Goal: Contribute content: Contribute content

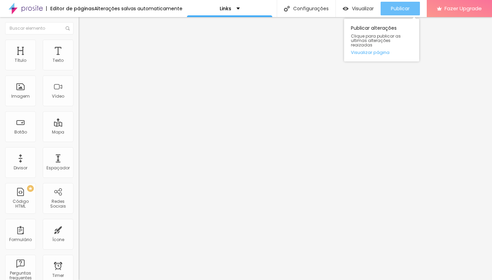
click at [403, 11] on span "Publicar" at bounding box center [400, 8] width 19 height 5
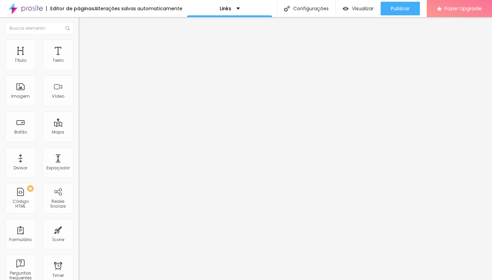
click at [79, 43] on img at bounding box center [82, 43] width 6 height 6
click at [79, 39] on img at bounding box center [82, 36] width 6 height 6
click at [79, 44] on li "Avançado" at bounding box center [118, 43] width 79 height 7
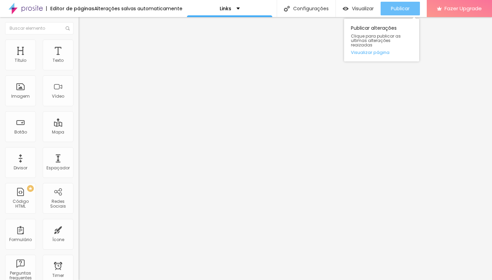
click at [406, 6] on span "Publicar" at bounding box center [400, 8] width 19 height 5
click at [392, 10] on span "Publicar" at bounding box center [400, 8] width 19 height 5
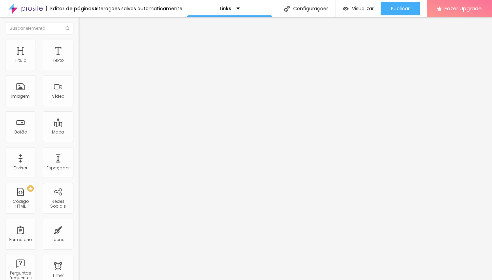
type input "1.2"
type input "1"
type input "0.9"
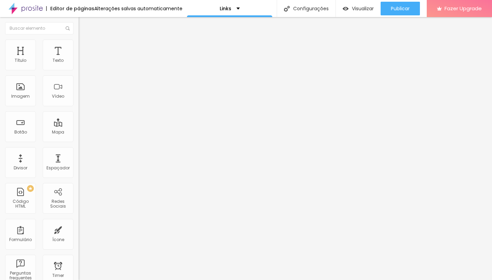
type input "0.9"
type input "0.8"
type input "0.9"
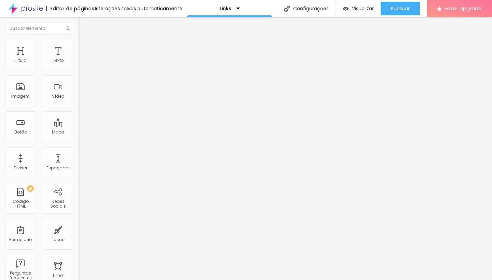
type input "1"
type input "1.1"
type input "1.2"
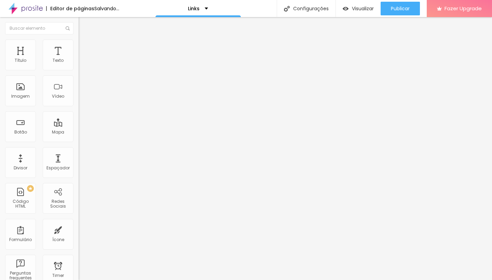
type input "1.2"
type input "1.3"
type input "2"
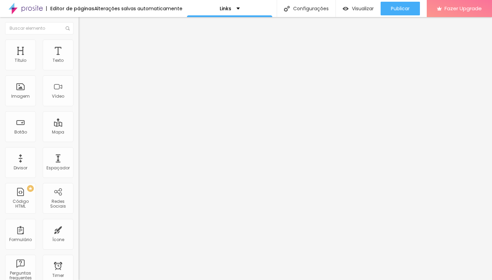
type input "2"
type input "3"
type input "5"
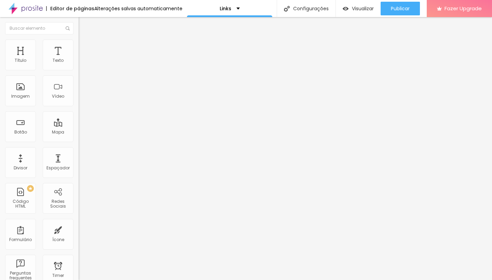
type input "7"
type input "8"
type input "10"
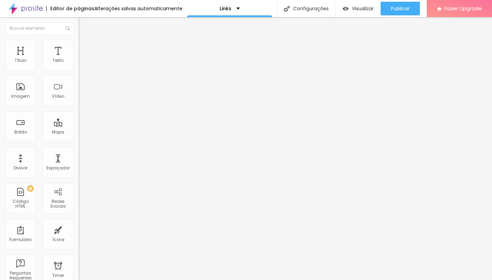
type input "10"
type input "11"
type input "10"
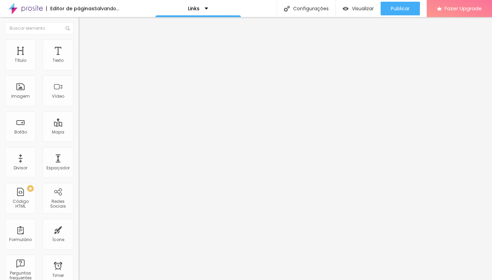
type input "9"
type input "8"
type input "7"
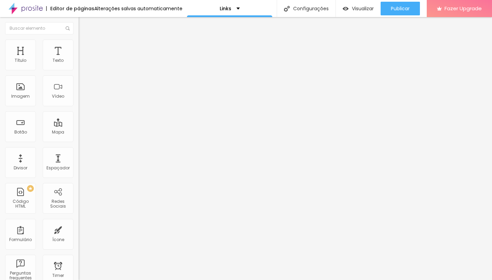
type input "7"
type input "6"
type input "5"
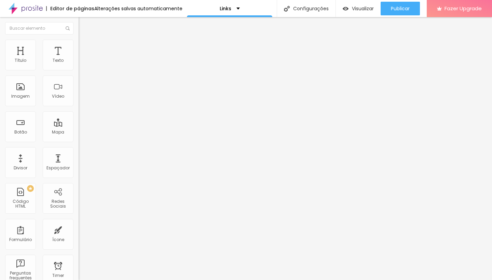
type input "4"
type input "3"
type input "2"
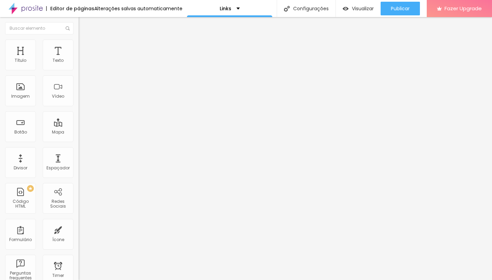
type input "2"
type input "15"
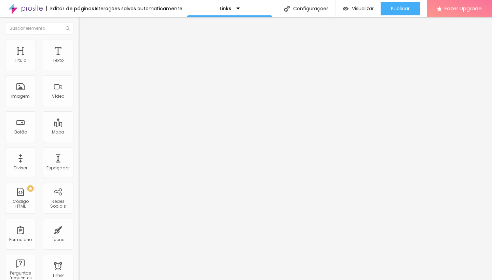
type input "17"
type input "18"
type input "19"
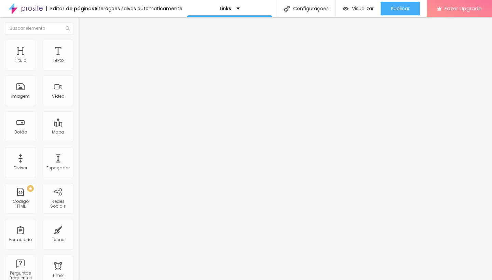
type input "19"
type input "20"
type input "19"
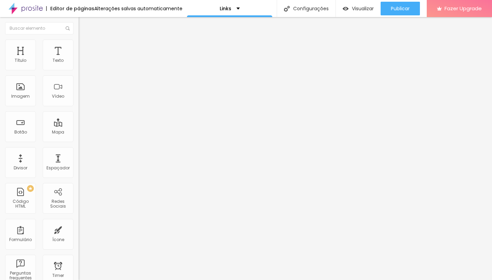
type input "18"
type input "17"
type input "15"
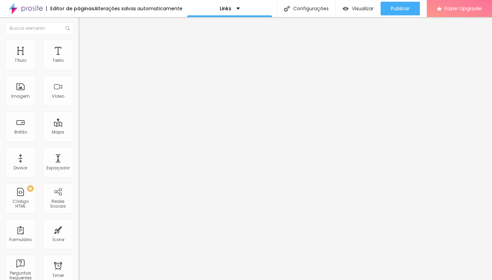
type input "15"
type input "14"
drag, startPoint x: 15, startPoint y: 144, endPoint x: 9, endPoint y: 145, distance: 6.6
click at [79, 145] on div "14 Tamanho do texto" at bounding box center [118, 132] width 79 height 97
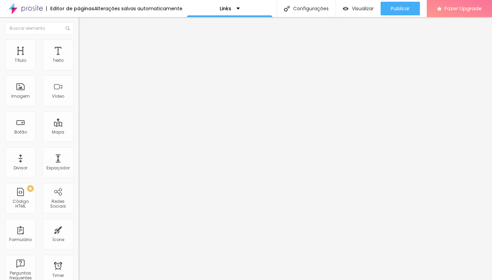
type input "16"
type input "18"
type input "20"
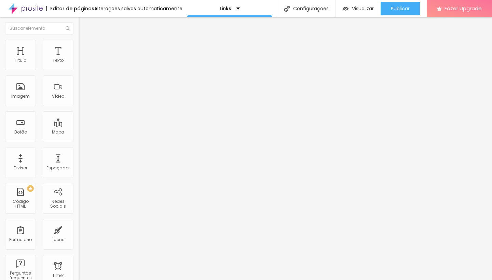
type input "20"
type input "21"
type input "22"
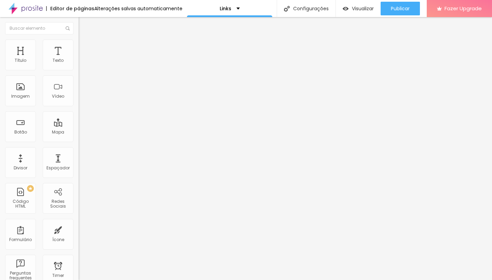
type input "21"
type input "20"
type input "19"
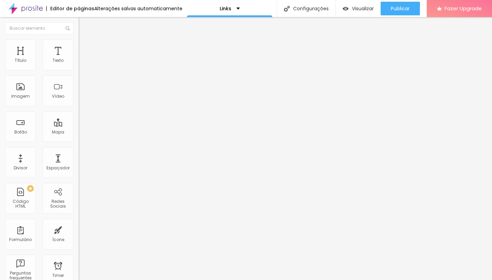
type input "19"
type input "18"
drag, startPoint x: 14, startPoint y: 144, endPoint x: 18, endPoint y: 144, distance: 3.8
type input "18"
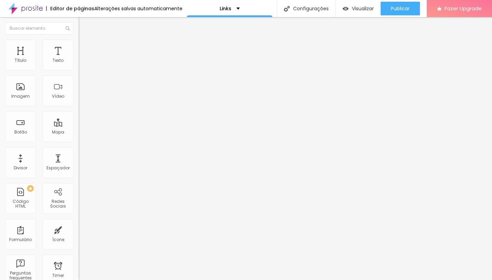
click at [79, 164] on input "range" at bounding box center [101, 166] width 44 height 5
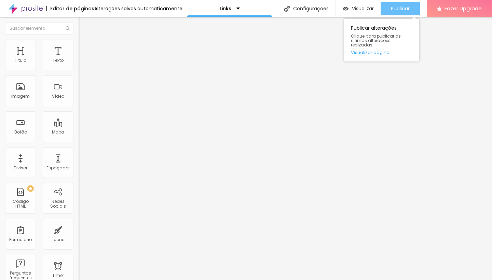
click at [405, 6] on span "Publicar" at bounding box center [400, 8] width 19 height 5
click at [399, 13] on div "Publicar" at bounding box center [400, 9] width 19 height 14
click at [394, 10] on span "Publicar" at bounding box center [400, 8] width 19 height 5
click at [401, 8] on span "Publicar" at bounding box center [400, 8] width 19 height 5
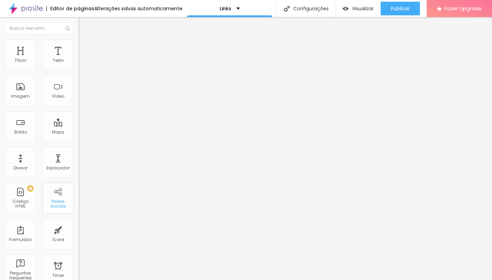
click at [59, 204] on div "Redes Sociais" at bounding box center [57, 204] width 27 height 10
click at [79, 203] on img at bounding box center [81, 205] width 5 height 5
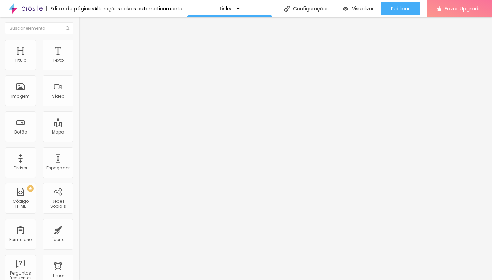
click at [79, 70] on div "TikTok" at bounding box center [118, 63] width 79 height 21
click at [85, 48] on span "Avançado" at bounding box center [96, 51] width 23 height 6
click at [79, 251] on input "text" at bounding box center [120, 254] width 82 height 7
paste input "file:///Users/lucassantos/Downloads/instagram.html"
type input "file:///Users/lucassantos/Downloads/instagram.html"
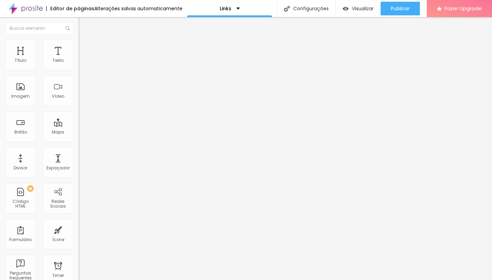
drag, startPoint x: 59, startPoint y: 106, endPoint x: 66, endPoint y: 105, distance: 6.8
click at [79, 251] on input "file:///Users/lucassantos/Downloads/instagram.html" at bounding box center [120, 254] width 82 height 7
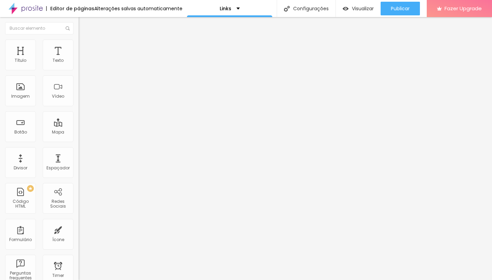
click at [79, 251] on input "file:///Users/lucassantos/Downloads/instagram.html" at bounding box center [120, 254] width 82 height 7
paste input "file:///Users/lucassantos/Downloads/instagram.html"
type input "file:///Users/lucassantos/Downloads/instagram.html"
click at [79, 266] on div "Classes Html" at bounding box center [118, 268] width 79 height 4
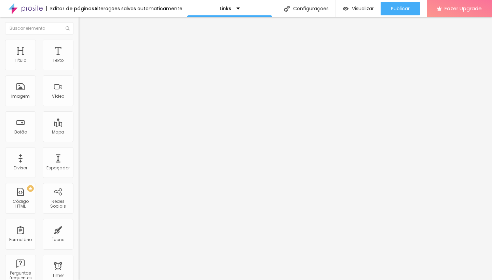
click at [79, 42] on img at bounding box center [82, 43] width 6 height 6
click at [79, 40] on li "Conteúdo" at bounding box center [118, 36] width 79 height 7
click at [79, 114] on button "+ Adicionar Icone" at bounding box center [100, 117] width 43 height 7
click at [79, 83] on div "TikTok Rede social TikTok Endereço URL Abrir em uma nova aba Facebook Rede soci…" at bounding box center [118, 187] width 79 height 268
click at [79, 66] on div "TikTok Rede social TikTok Endereço URL Abrir em uma nova aba Facebook Rede soci…" at bounding box center [118, 187] width 79 height 268
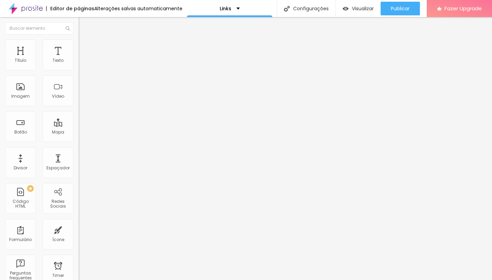
click at [79, 69] on img at bounding box center [81, 71] width 5 height 5
type input "https://"
click at [79, 142] on img at bounding box center [81, 144] width 5 height 5
click at [79, 60] on button "+ Adicionar Icone" at bounding box center [100, 56] width 43 height 7
click at [79, 142] on img at bounding box center [81, 144] width 5 height 5
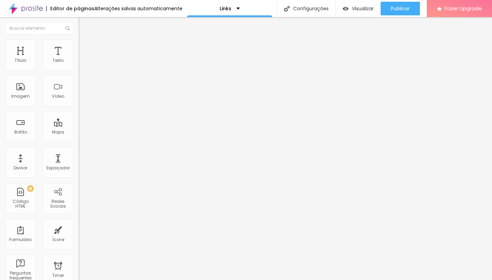
click at [79, 42] on li "Estilo" at bounding box center [118, 43] width 79 height 7
click at [79, 46] on li "Avançado" at bounding box center [118, 49] width 79 height 7
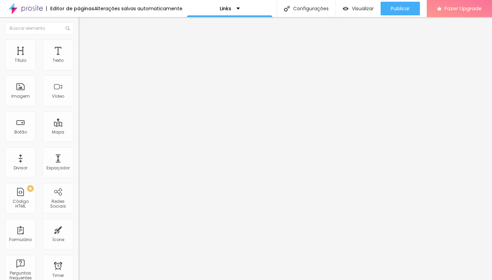
click at [85, 46] on span "Estilo" at bounding box center [90, 44] width 11 height 6
click at [85, 40] on span "Conteúdo" at bounding box center [95, 38] width 21 height 6
click at [79, 60] on button "+ Adicionar Icone" at bounding box center [100, 56] width 43 height 7
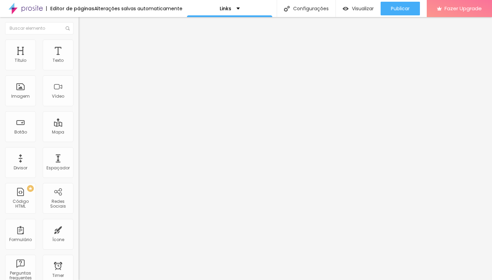
click at [79, 142] on img at bounding box center [81, 144] width 5 height 5
click at [79, 46] on li "Avançado" at bounding box center [118, 49] width 79 height 7
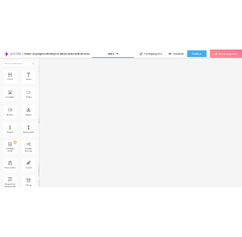
scroll to position [0, 59]
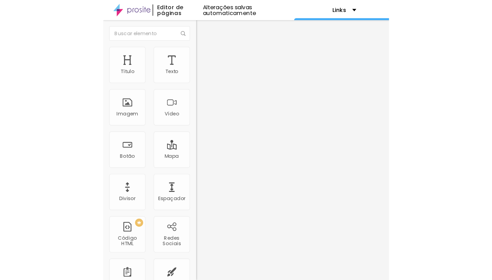
scroll to position [0, 0]
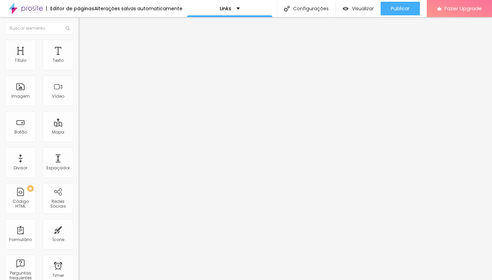
click at [79, 251] on input "file:///Users/lucassantos/Downloads/instagram.html" at bounding box center [120, 254] width 82 height 7
click at [79, 40] on li "Estilo" at bounding box center [118, 43] width 79 height 7
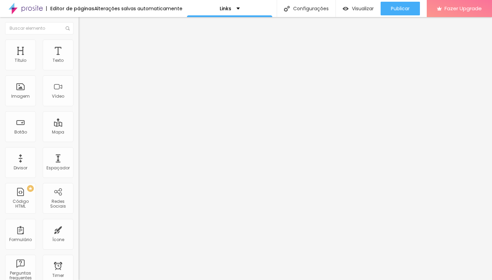
click at [79, 39] on img at bounding box center [82, 36] width 6 height 6
click at [79, 60] on button "+ Adicionar Icone" at bounding box center [100, 56] width 43 height 7
click at [79, 41] on li "Estilo" at bounding box center [118, 43] width 79 height 7
click at [79, 46] on li "Avançado" at bounding box center [118, 49] width 79 height 7
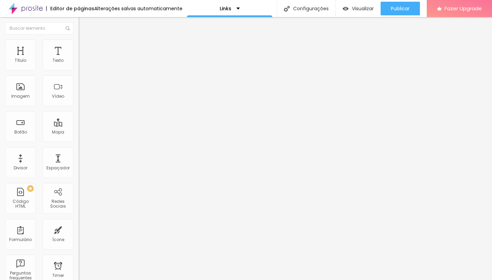
click at [79, 40] on li "Conteúdo" at bounding box center [118, 36] width 79 height 7
click at [79, 40] on li "Estilo" at bounding box center [118, 43] width 79 height 7
type input "21"
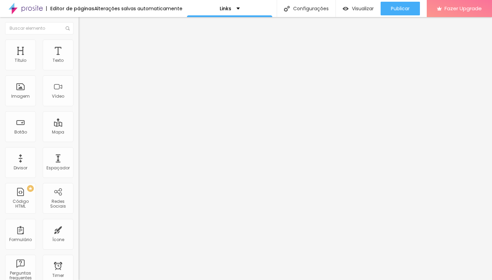
type input "20"
type input "19"
type input "18"
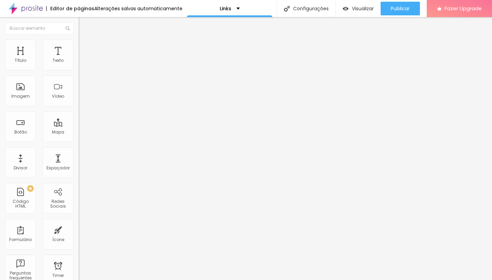
type input "18"
type input "17"
type input "16"
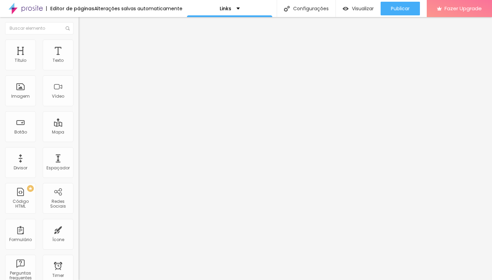
type input "17"
type input "18"
type input "20"
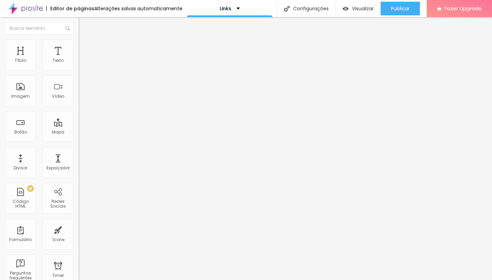
type input "20"
type input "21"
type input "22"
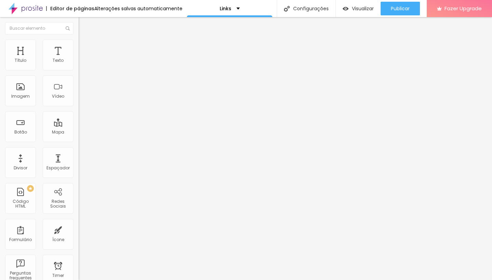
type input "21"
type input "20"
type input "19"
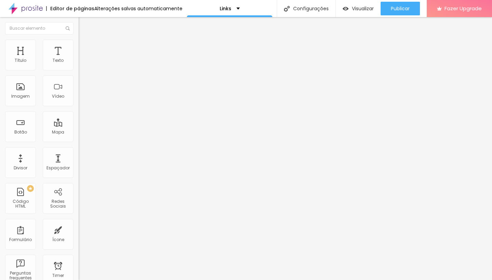
type input "19"
type input "18"
type input "17"
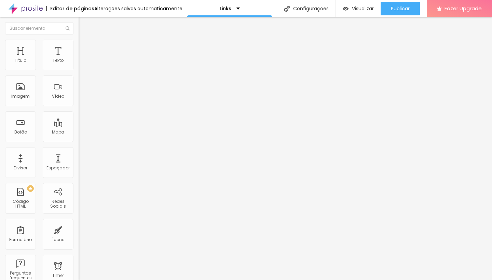
type input "16"
drag, startPoint x: 26, startPoint y: 75, endPoint x: 13, endPoint y: 78, distance: 13.4
type input "16"
click at [79, 71] on div at bounding box center [118, 68] width 79 height 6
type input "9"
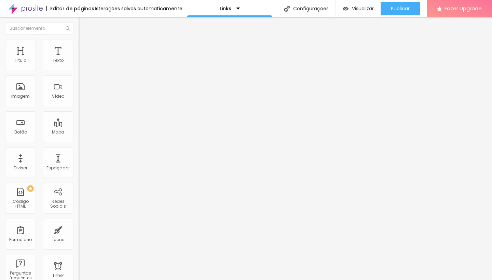
type input "9"
type input "8"
type input "7"
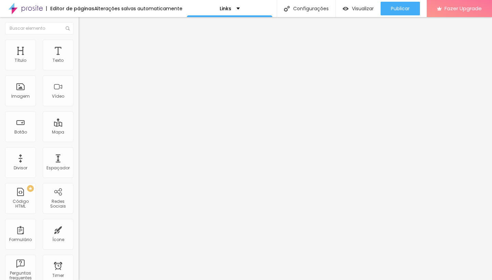
type input "6"
type input "5"
type input "6"
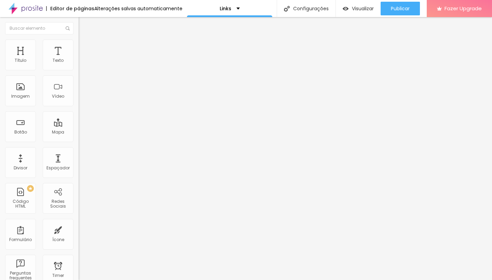
type input "6"
type input "7"
type input "8"
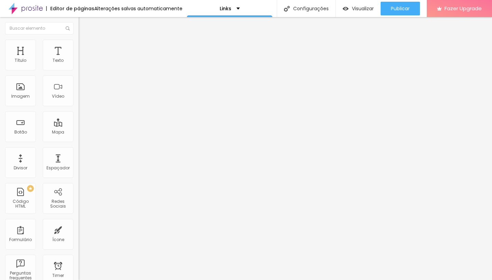
type input "9"
type input "10"
type input "11"
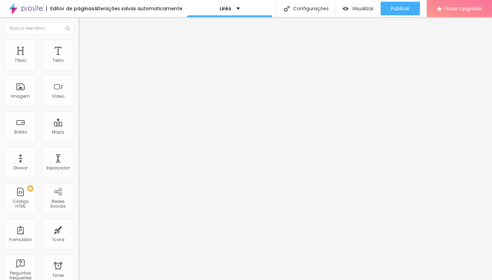
type input "11"
type input "12"
type input "11"
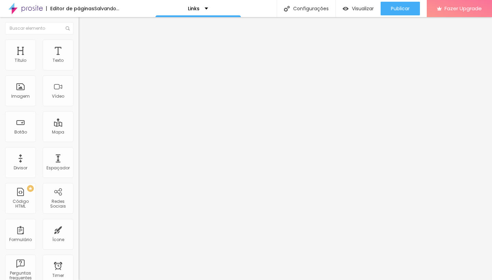
type input "10"
type input "9"
drag, startPoint x: 25, startPoint y: 95, endPoint x: 19, endPoint y: 100, distance: 6.8
type input "9"
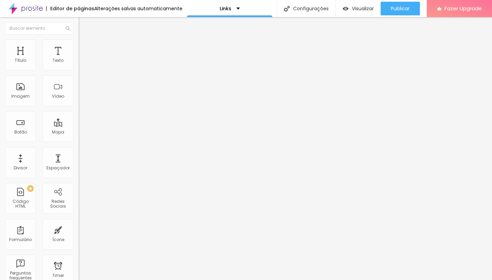
click at [79, 88] on div "Espaçamento interno 9" at bounding box center [118, 79] width 79 height 17
type input "9"
type input "8"
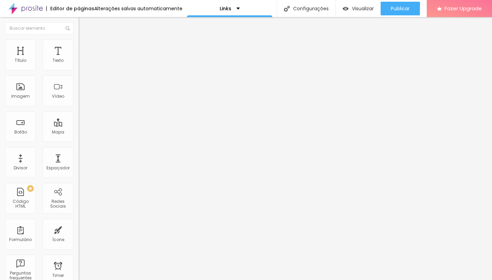
type input "7"
type input "6"
type input "5"
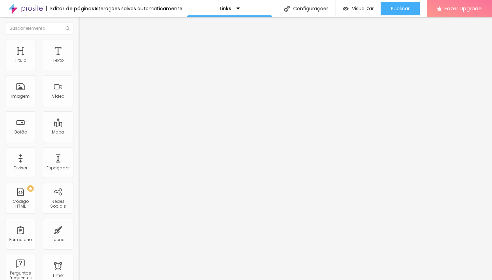
type input "5"
type input "4"
type input "5"
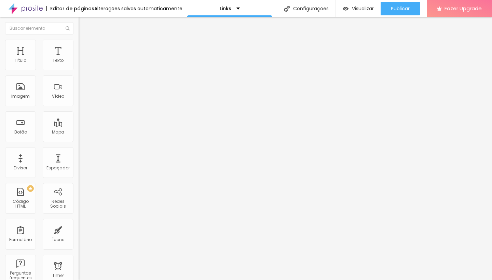
type input "6"
type input "7"
drag, startPoint x: 26, startPoint y: 118, endPoint x: 22, endPoint y: 118, distance: 4.1
type input "7"
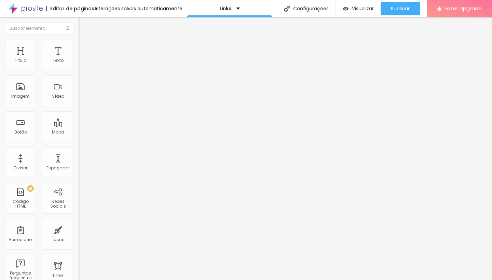
click at [79, 105] on input "range" at bounding box center [101, 101] width 44 height 5
click at [81, 123] on icon "button" at bounding box center [83, 121] width 4 height 4
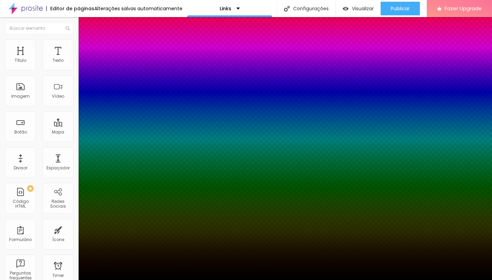
type input "1"
type input "2"
type input "3"
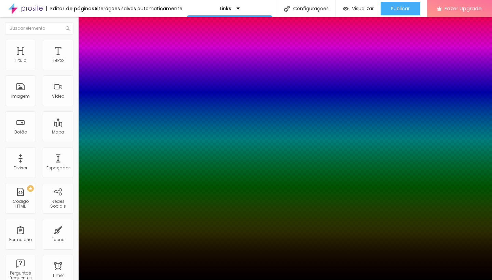
type input "3"
type input "4"
type input "6"
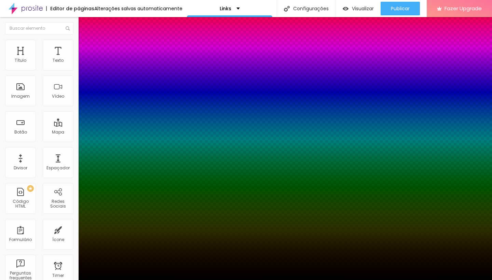
type input "7"
type input "8"
type input "9"
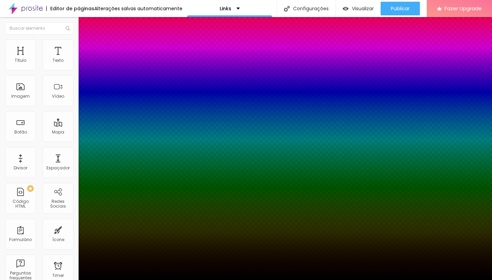
type input "9"
type input "10"
type input "11"
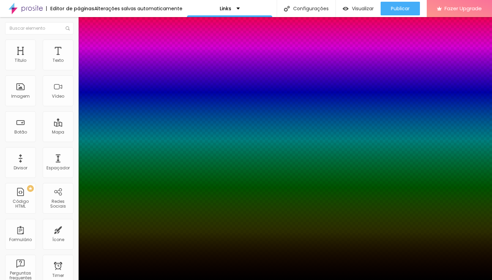
type input "12"
type input "14"
type input "19"
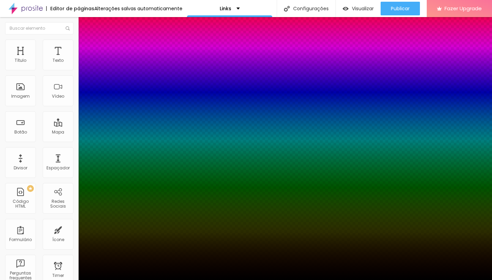
type input "19"
type input "22"
type input "23"
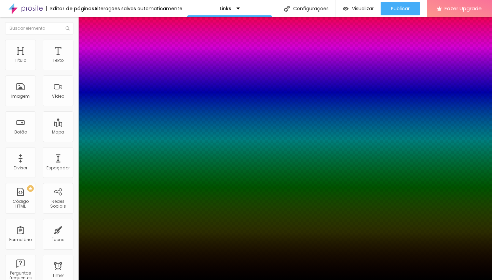
type input "22"
type input "21"
type input "20"
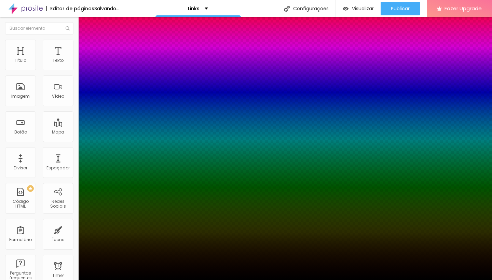
type input "20"
type input "19"
type input "18"
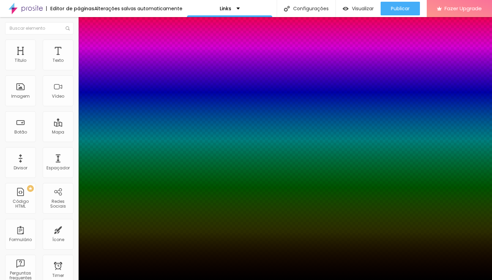
type input "19"
type input "20"
type input "22"
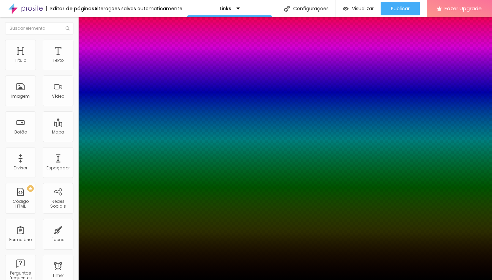
type input "22"
type input "26"
type input "29"
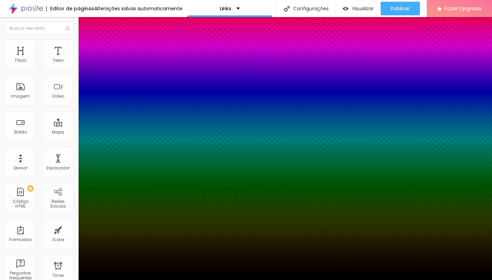
type input "30"
drag, startPoint x: 76, startPoint y: 159, endPoint x: 169, endPoint y: 163, distance: 93.1
type input "30"
click at [169, 163] on body "Editor de páginas Alterações salvas automaticamente Links Configurações Configu…" at bounding box center [246, 140] width 492 height 280
type input "1"
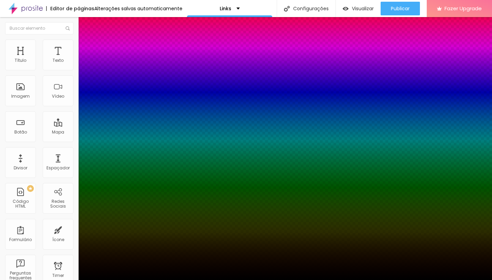
type input "1"
type input "0"
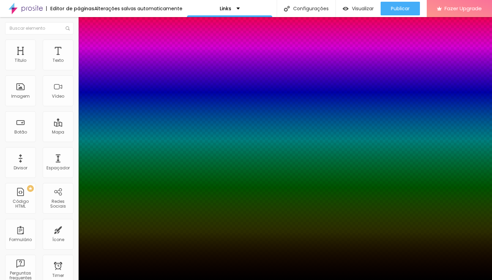
type input "1"
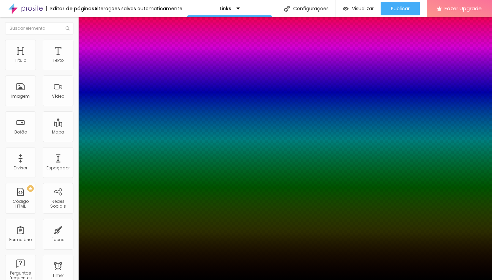
type input "2"
type input "3"
type input "2"
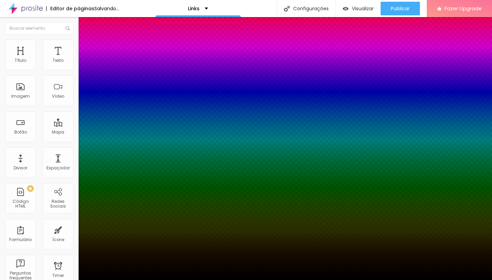
type input "2"
type input "1"
type input "0"
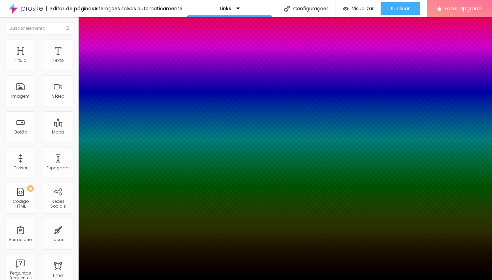
drag, startPoint x: 77, startPoint y: 179, endPoint x: 44, endPoint y: 182, distance: 33.0
click at [44, 182] on body "Editor de páginas Alterações salvas automaticamente Links Configurações Configu…" at bounding box center [246, 140] width 492 height 280
click at [43, 280] on div at bounding box center [246, 280] width 492 height 0
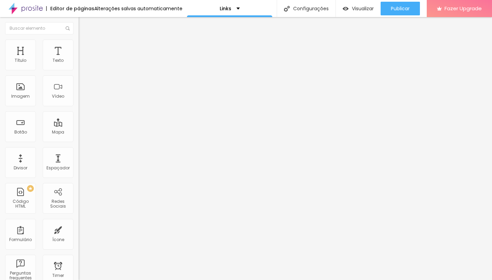
click at [85, 40] on span "Conteúdo" at bounding box center [95, 38] width 21 height 6
click at [79, 68] on div "Facebook Rede social Facebook Endereço URL https:// Abrir em uma nova aba" at bounding box center [118, 157] width 79 height 208
click at [79, 70] on div "Facebook" at bounding box center [118, 100] width 79 height 94
click at [79, 169] on div "Editar Redes Sociais Conteúdo Estilo Avançado Facebook Rede social Facebook End…" at bounding box center [118, 148] width 79 height 263
click at [79, 146] on div "Facebook" at bounding box center [118, 187] width 79 height 82
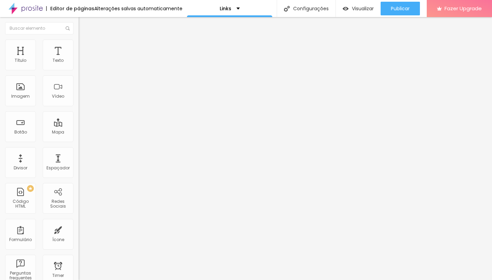
click at [79, 232] on input "https://" at bounding box center [120, 235] width 82 height 7
type input "h"
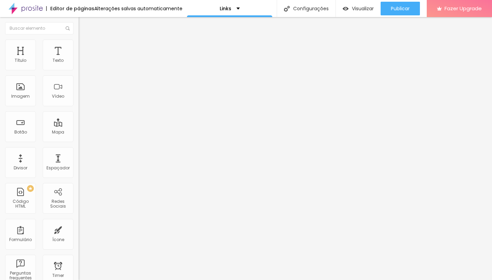
paste input "[URL][DOMAIN_NAME]"
type input "[URL][DOMAIN_NAME]"
click at [79, 255] on button "+ Adicionar Icone" at bounding box center [100, 258] width 43 height 7
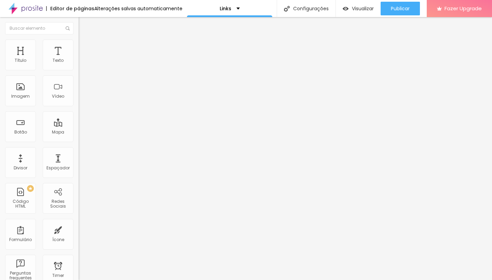
paste input "[DOMAIN_NAME][URL]"
type input "[URL][DOMAIN_NAME]"
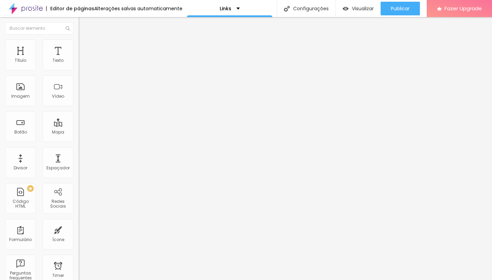
paste input "[URL][DOMAIN_NAME]"
type input "[URL][DOMAIN_NAME]"
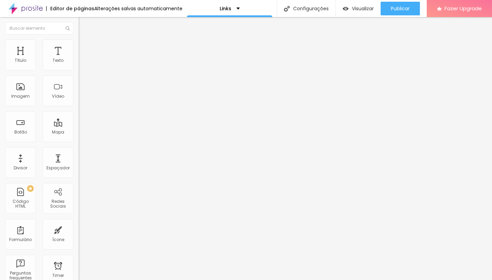
paste input "[DOMAIN_NAME][URL]"
type input "[DOMAIN_NAME][URL]"
click at [79, 226] on div "Editar Redes Sociais Conteúdo Estilo Avançado Facebook Rede social Facebook End…" at bounding box center [118, 148] width 79 height 263
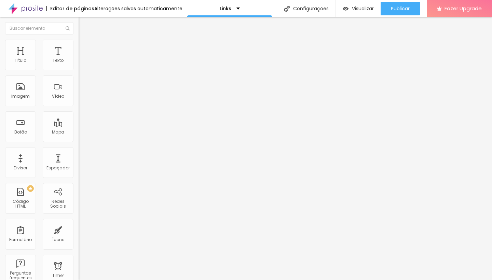
click at [79, 207] on div "Editar Redes Sociais Conteúdo Estilo Avançado Facebook Rede social Facebook End…" at bounding box center [118, 148] width 79 height 263
click at [79, 197] on div "Editar Redes Sociais Conteúdo Estilo Avançado Facebook Rede social Facebook End…" at bounding box center [118, 148] width 79 height 263
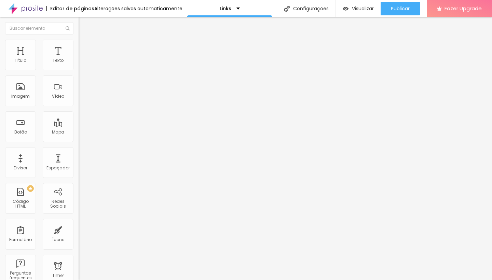
paste input "[URL][DOMAIN_NAME]"
type input "[URL][DOMAIN_NAME]"
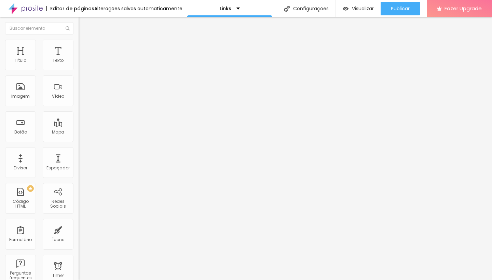
click at [79, 212] on div "Editar Redes Sociais Conteúdo Estilo Avançado Facebook Rede social Facebook End…" at bounding box center [118, 148] width 79 height 263
click at [79, 221] on div "Editar Redes Sociais Conteúdo Estilo Avançado Facebook Rede social Facebook End…" at bounding box center [118, 148] width 79 height 263
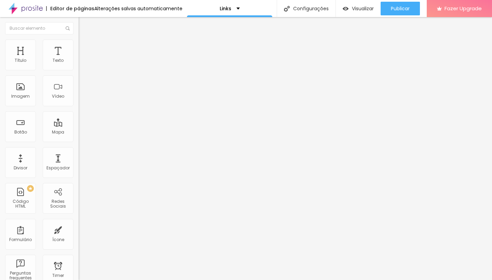
drag, startPoint x: 7, startPoint y: 96, endPoint x: 5, endPoint y: 68, distance: 28.4
type input "[DOMAIN_NAME][URL]"
type input "[URL][DOMAIN_NAME]"
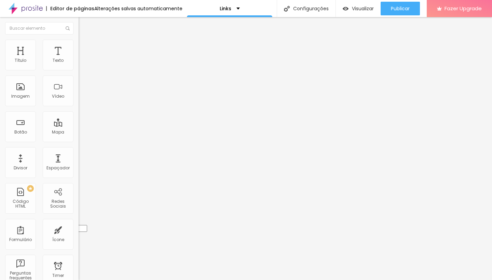
type input "[URL][DOMAIN_NAME]"
drag, startPoint x: 9, startPoint y: 95, endPoint x: 8, endPoint y: 77, distance: 17.8
type input "[URL][DOMAIN_NAME]"
drag, startPoint x: 8, startPoint y: 108, endPoint x: 7, endPoint y: 90, distance: 18.5
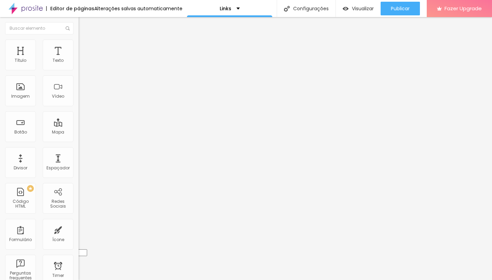
type input "[URL][DOMAIN_NAME]"
click at [79, 165] on div "Editar Redes Sociais Conteúdo Estilo Avançado WhatsApp Rede social WhatsApp End…" at bounding box center [118, 148] width 79 height 263
click at [79, 41] on li "Estilo" at bounding box center [118, 43] width 79 height 7
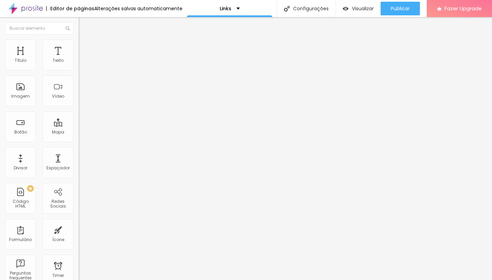
click at [79, 125] on button "button" at bounding box center [84, 121] width 10 height 7
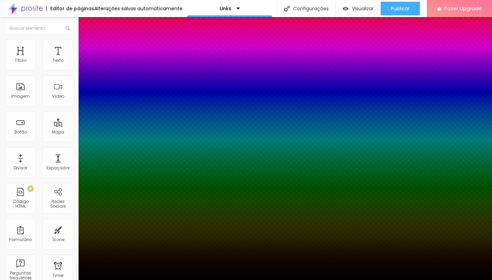
type input "29"
type input "28"
type input "27"
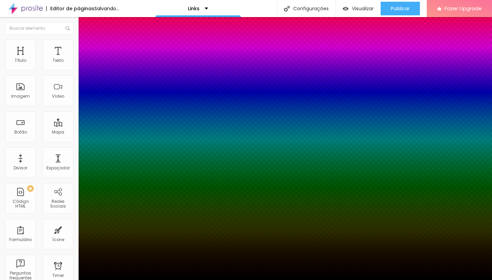
type input "27"
type input "26"
type input "25"
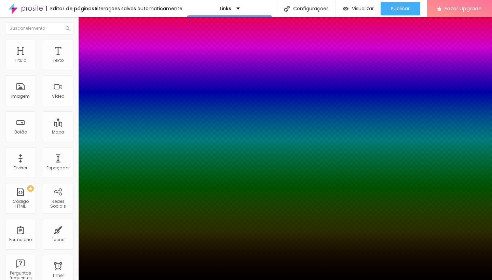
type input "24"
type input "23"
type input "22"
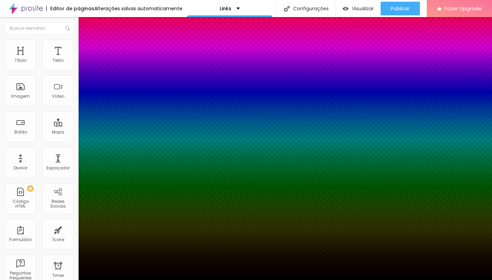
type input "22"
type input "21"
type input "20"
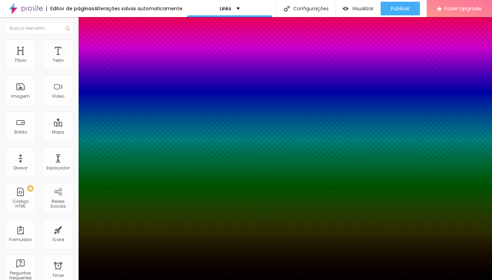
type input "19"
type input "18"
type input "16"
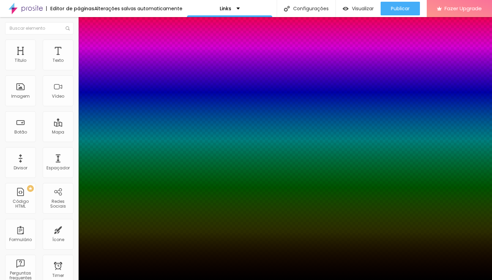
type input "16"
type input "15"
type input "16"
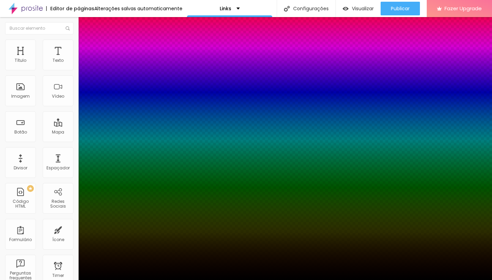
type input "17"
type input "18"
drag, startPoint x: 151, startPoint y: 159, endPoint x: 102, endPoint y: 167, distance: 49.9
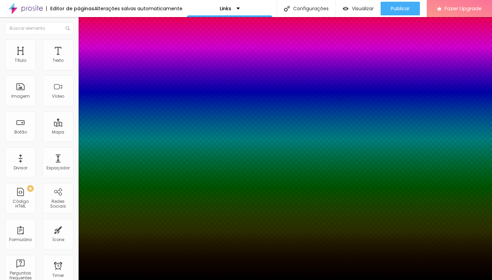
drag, startPoint x: 102, startPoint y: 160, endPoint x: 97, endPoint y: 160, distance: 4.8
click at [42, 280] on div at bounding box center [246, 280] width 492 height 0
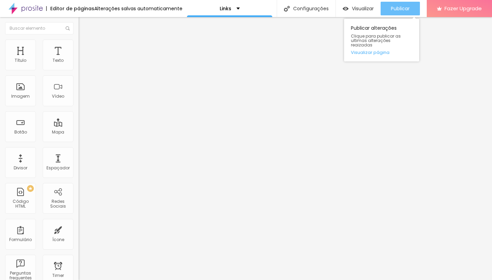
click at [395, 7] on span "Publicar" at bounding box center [400, 8] width 19 height 5
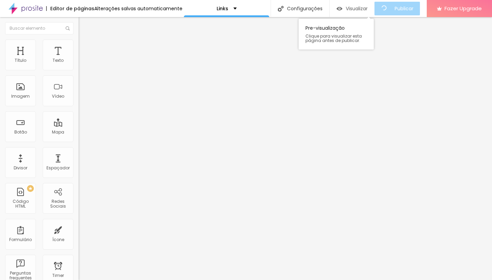
click at [367, 8] on span "Visualizar" at bounding box center [357, 8] width 22 height 5
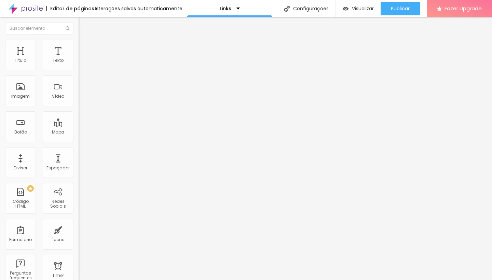
click at [79, 43] on img at bounding box center [82, 43] width 6 height 6
drag, startPoint x: 21, startPoint y: 96, endPoint x: 7, endPoint y: 95, distance: 13.4
click at [79, 88] on input "range" at bounding box center [101, 84] width 44 height 5
drag, startPoint x: 14, startPoint y: 75, endPoint x: 7, endPoint y: 75, distance: 6.5
click at [79, 70] on input "range" at bounding box center [101, 67] width 44 height 5
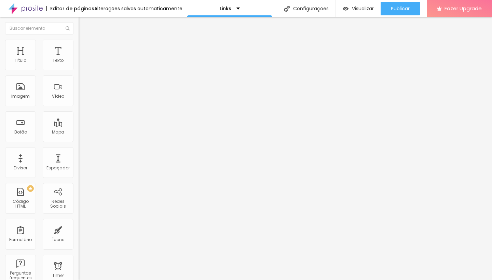
drag, startPoint x: 21, startPoint y: 117, endPoint x: 40, endPoint y: 116, distance: 18.8
click at [79, 105] on input "range" at bounding box center [101, 101] width 44 height 5
click at [79, 53] on li "Avançado" at bounding box center [118, 49] width 79 height 7
drag, startPoint x: 20, startPoint y: 67, endPoint x: 16, endPoint y: 67, distance: 3.5
click at [79, 133] on input "range" at bounding box center [101, 135] width 44 height 5
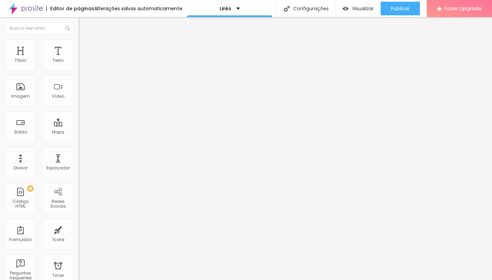
drag, startPoint x: 22, startPoint y: 83, endPoint x: 0, endPoint y: 84, distance: 21.9
click at [79, 84] on div "1 Espaço de cima 0 Espaço de baixo ID Html Classes Html Visível nos dispositivo…" at bounding box center [118, 197] width 79 height 288
click at [79, 40] on li "Conteúdo" at bounding box center [118, 36] width 79 height 7
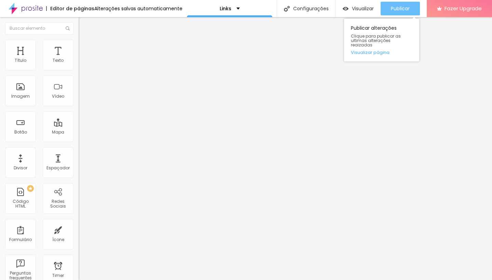
click at [393, 10] on span "Publicar" at bounding box center [400, 8] width 19 height 5
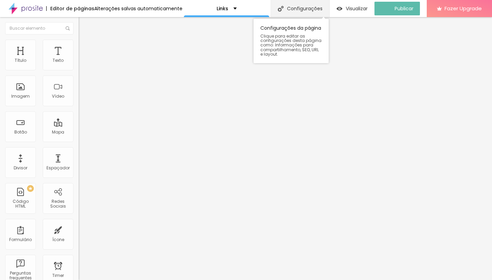
click at [318, 4] on div "Configurações" at bounding box center [300, 8] width 59 height 17
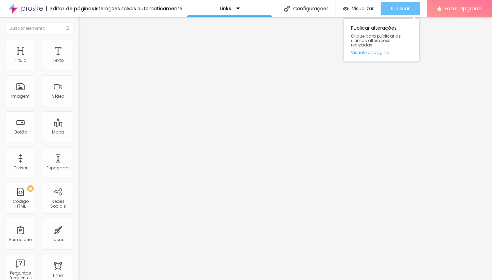
click at [389, 4] on button "Publicar" at bounding box center [400, 9] width 39 height 14
click at [401, 8] on span "Publicar" at bounding box center [400, 8] width 19 height 5
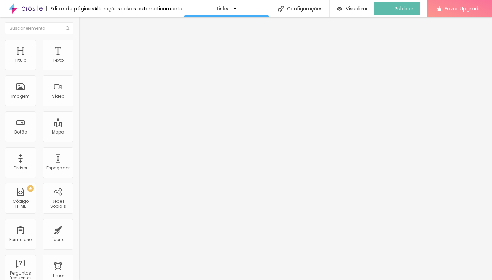
click at [79, 138] on div "WhatsApp" at bounding box center [118, 140] width 79 height 4
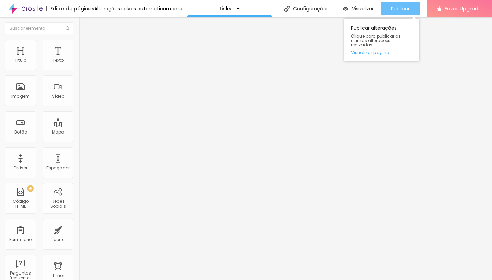
click at [402, 11] on span "Publicar" at bounding box center [400, 8] width 19 height 5
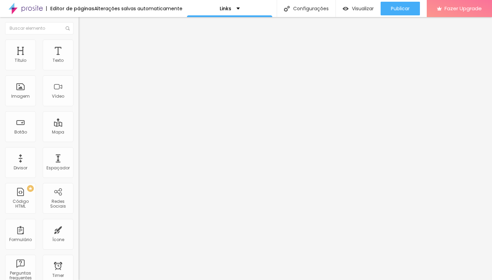
click at [79, 69] on div "WhatsApp" at bounding box center [118, 97] width 79 height 89
click at [79, 142] on img at bounding box center [81, 144] width 5 height 5
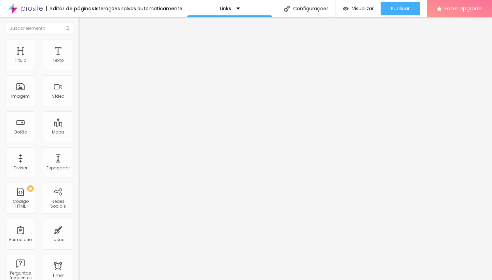
paste input "[DOMAIN_NAME][URL]"
click at [79, 210] on div "Editar Redes Sociais Conteúdo Estilo Avançado Instagram Rede social Instagram E…" at bounding box center [118, 148] width 79 height 263
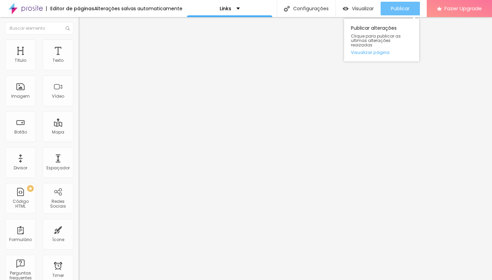
click at [391, 11] on span "Publicar" at bounding box center [400, 8] width 19 height 5
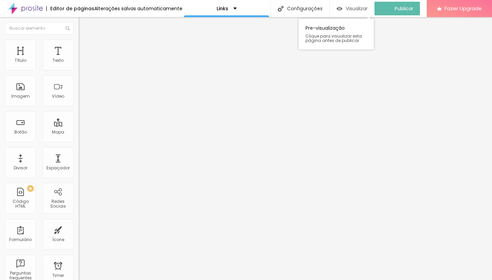
click at [368, 9] on span "Visualizar" at bounding box center [357, 8] width 22 height 5
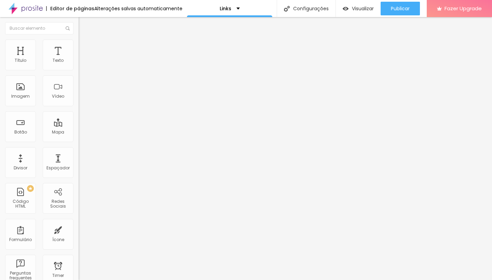
click at [79, 45] on li "Estilo" at bounding box center [118, 43] width 79 height 7
drag, startPoint x: 18, startPoint y: 74, endPoint x: 23, endPoint y: 74, distance: 4.8
click at [79, 70] on input "range" at bounding box center [101, 67] width 44 height 5
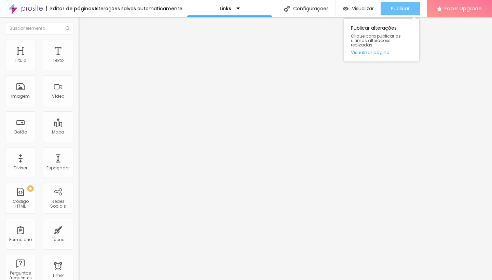
click at [395, 9] on span "Publicar" at bounding box center [400, 8] width 19 height 5
